Goal: Information Seeking & Learning: Find specific fact

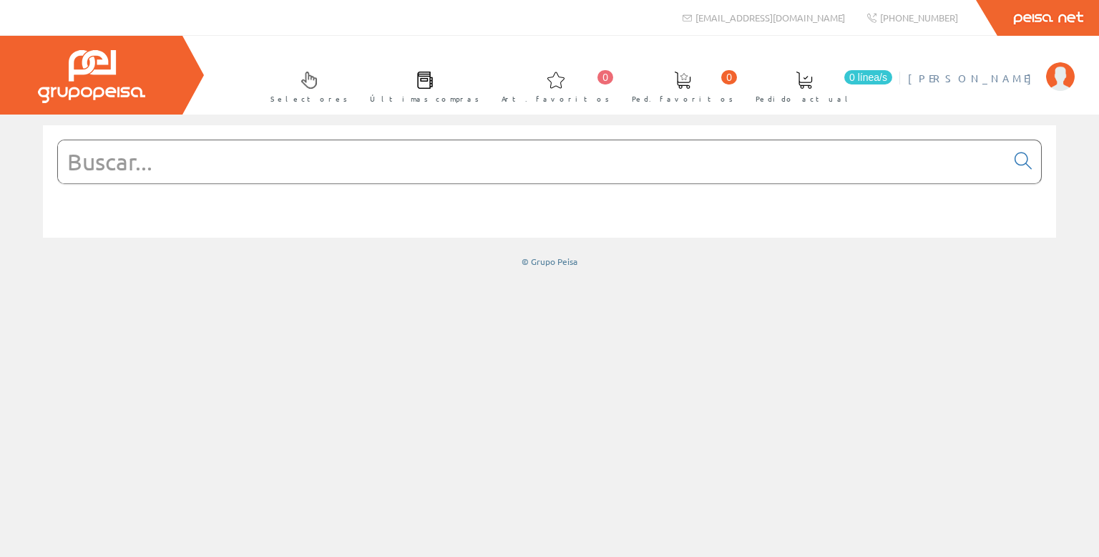
click at [938, 79] on span "[PERSON_NAME]" at bounding box center [973, 78] width 131 height 14
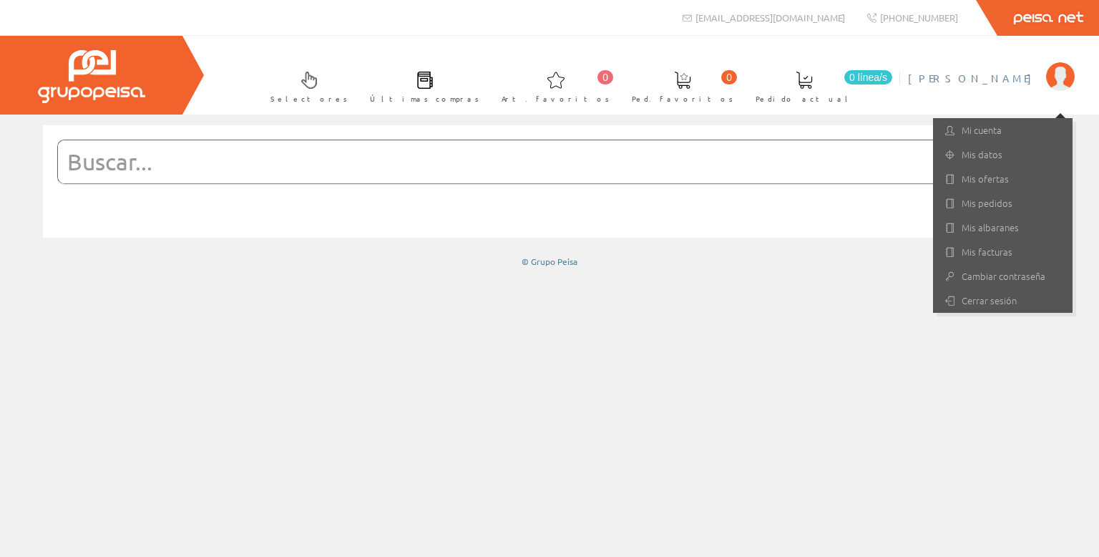
click at [679, 178] on input "text" at bounding box center [532, 161] width 948 height 43
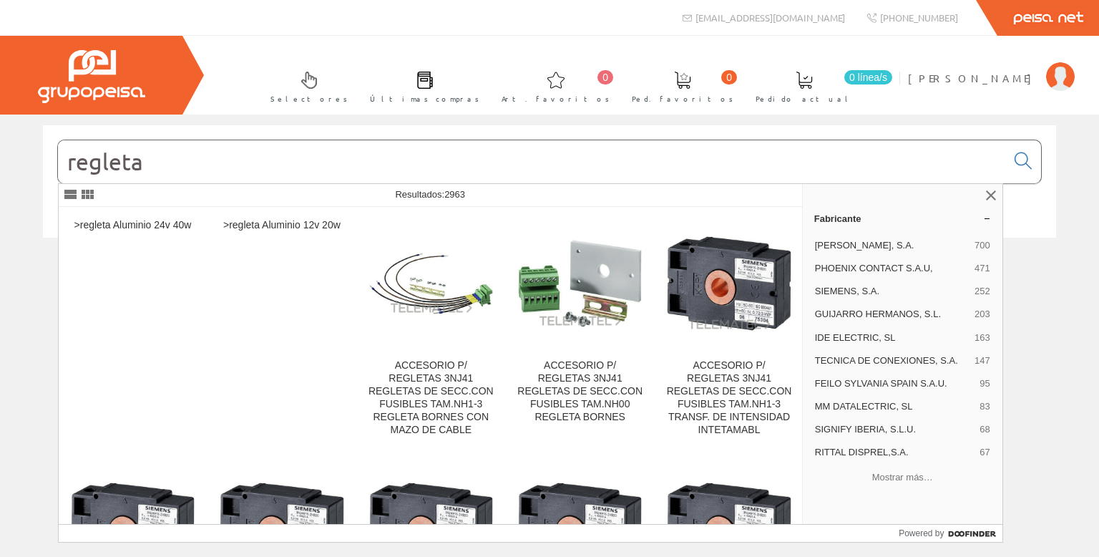
type input "regleta"
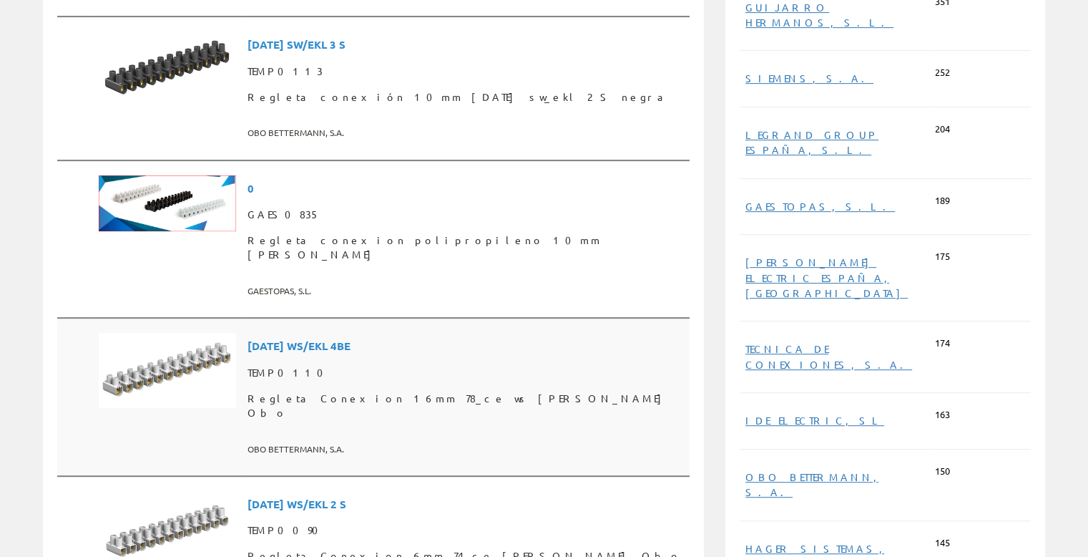
scroll to position [572, 0]
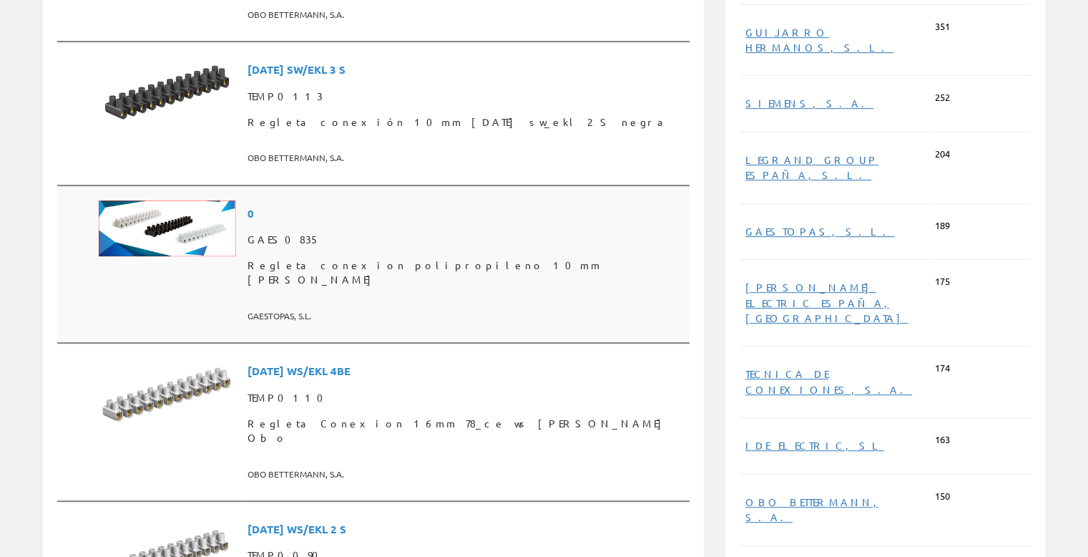
click at [120, 200] on img at bounding box center [167, 228] width 137 height 57
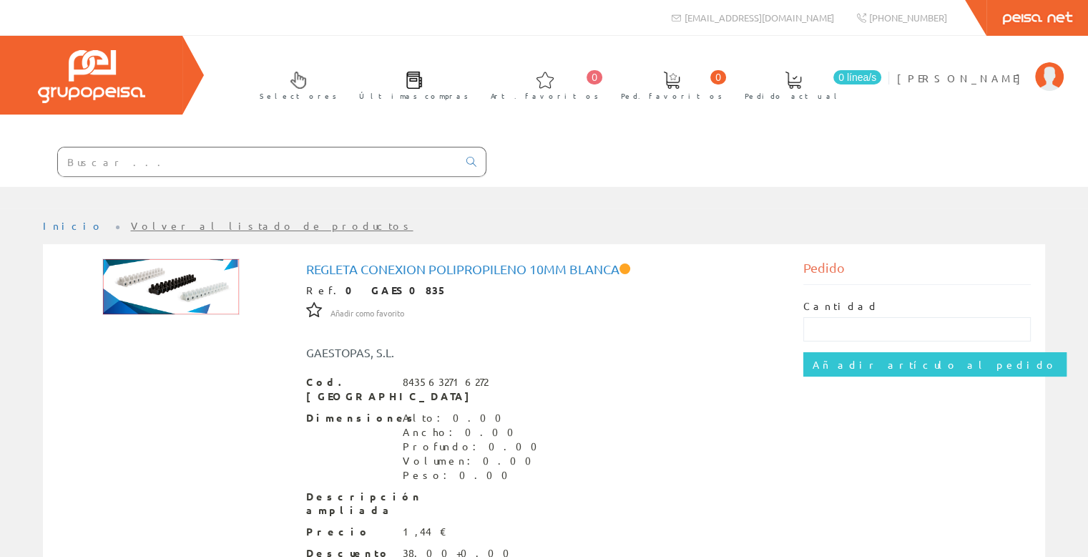
drag, startPoint x: 0, startPoint y: 0, endPoint x: 635, endPoint y: 415, distance: 758.8
click at [630, 418] on div "Dimensiones Alto: 0.00 Ancho: 0.00 Profundo: 0.00 Volumen: 0.00 Peso: 0.00" at bounding box center [544, 447] width 476 height 72
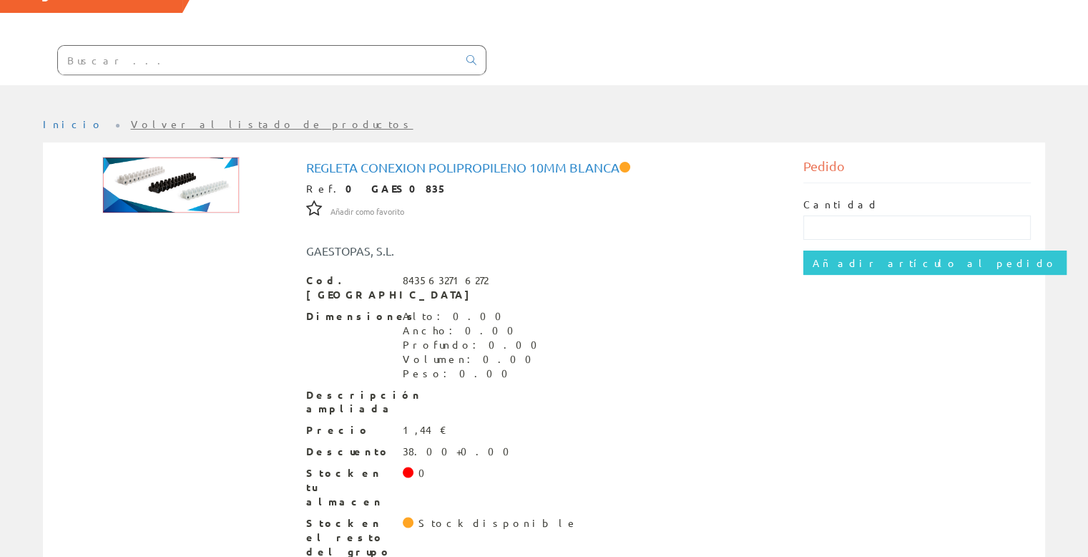
scroll to position [107, 0]
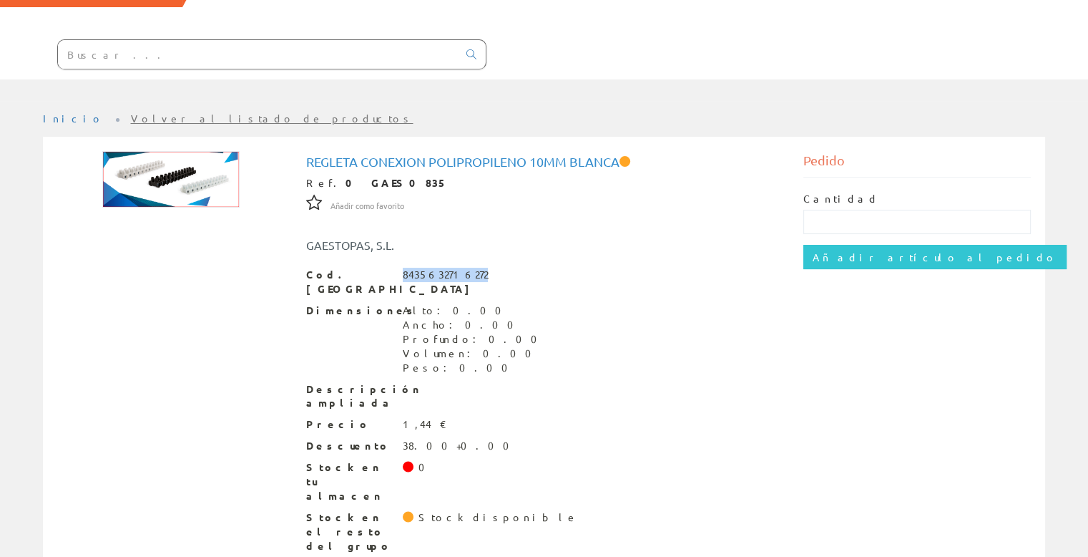
drag, startPoint x: 402, startPoint y: 273, endPoint x: 476, endPoint y: 271, distance: 74.4
click at [476, 271] on div "Cod. Barras 8435632716272" at bounding box center [544, 282] width 476 height 29
copy div "8435632716272"
